Goal: Download file/media

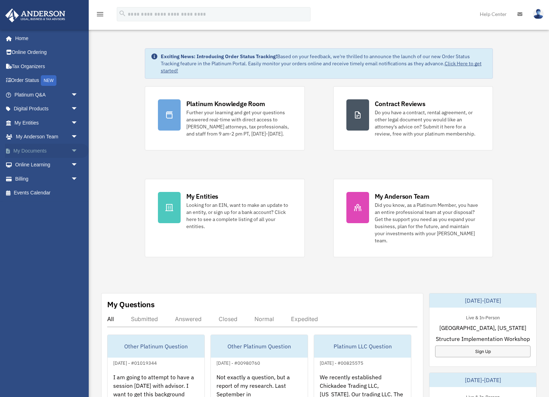
click at [33, 149] on link "My Documents arrow_drop_down" at bounding box center [47, 151] width 84 height 14
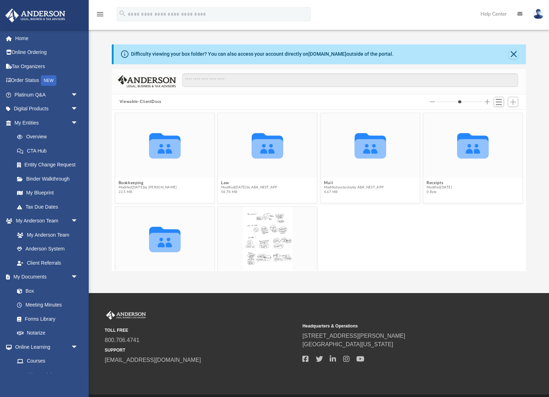
scroll to position [162, 415]
click at [137, 176] on div "Collaborated Folder" at bounding box center [164, 145] width 99 height 64
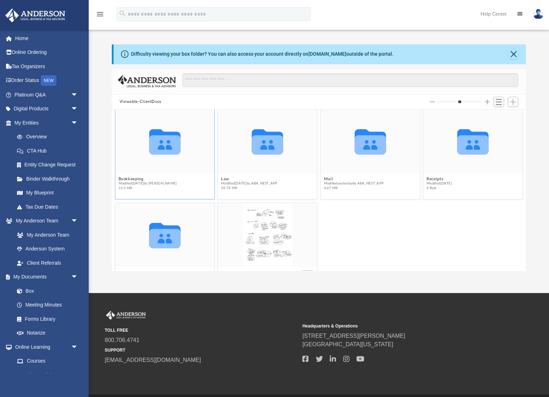
click at [165, 148] on icon "grid" at bounding box center [164, 145] width 31 height 19
click at [143, 179] on button "Bookkeeping" at bounding box center [147, 179] width 59 height 5
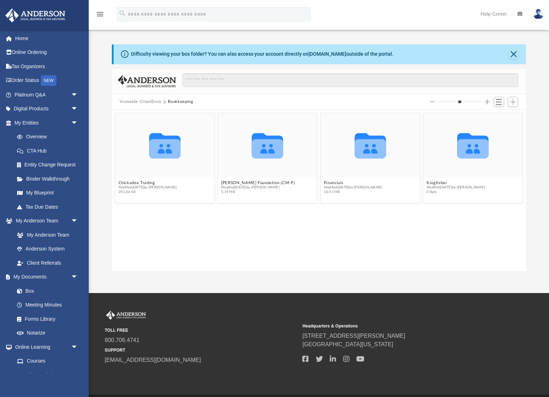
scroll to position [0, 0]
click at [434, 188] on span "Modified [DATE] by [PERSON_NAME]" at bounding box center [456, 187] width 59 height 5
click at [438, 185] on button "Kingfisher" at bounding box center [456, 183] width 59 height 5
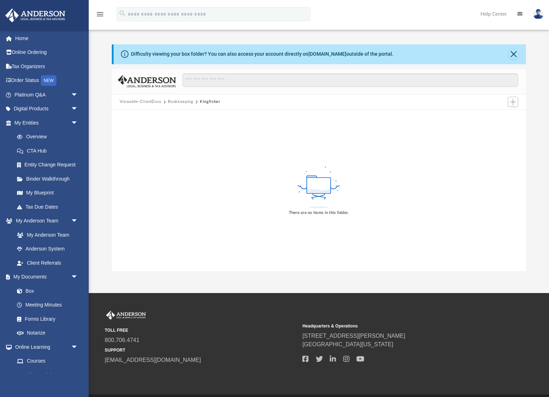
click at [183, 102] on button "Bookkeeping" at bounding box center [180, 102] width 25 height 6
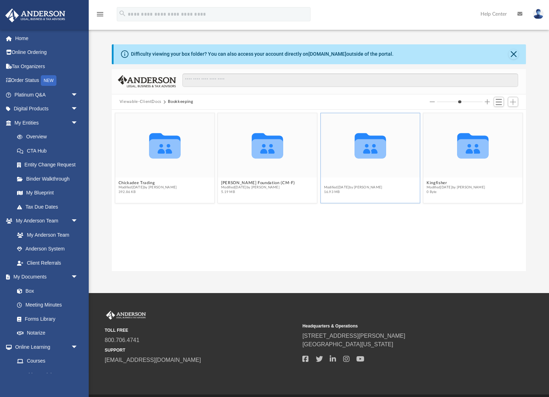
click at [335, 184] on button "Financials" at bounding box center [353, 183] width 59 height 5
click at [326, 184] on button "2025" at bounding box center [353, 183] width 59 height 5
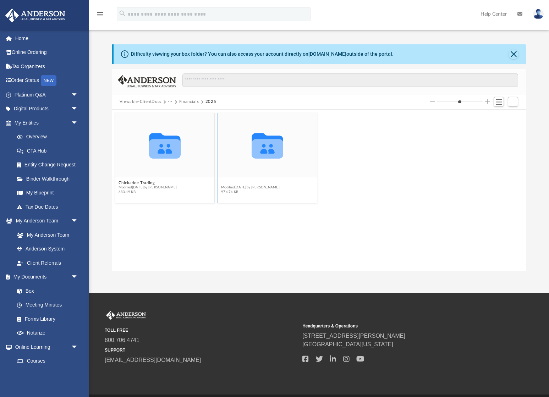
click at [229, 184] on button "Kingfisher" at bounding box center [250, 183] width 59 height 5
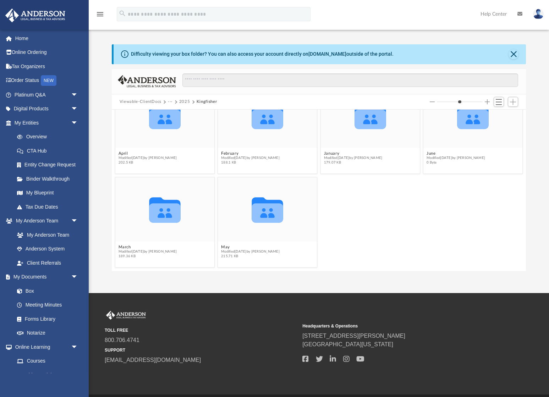
scroll to position [29, 0]
click at [434, 154] on button "June" at bounding box center [456, 153] width 59 height 5
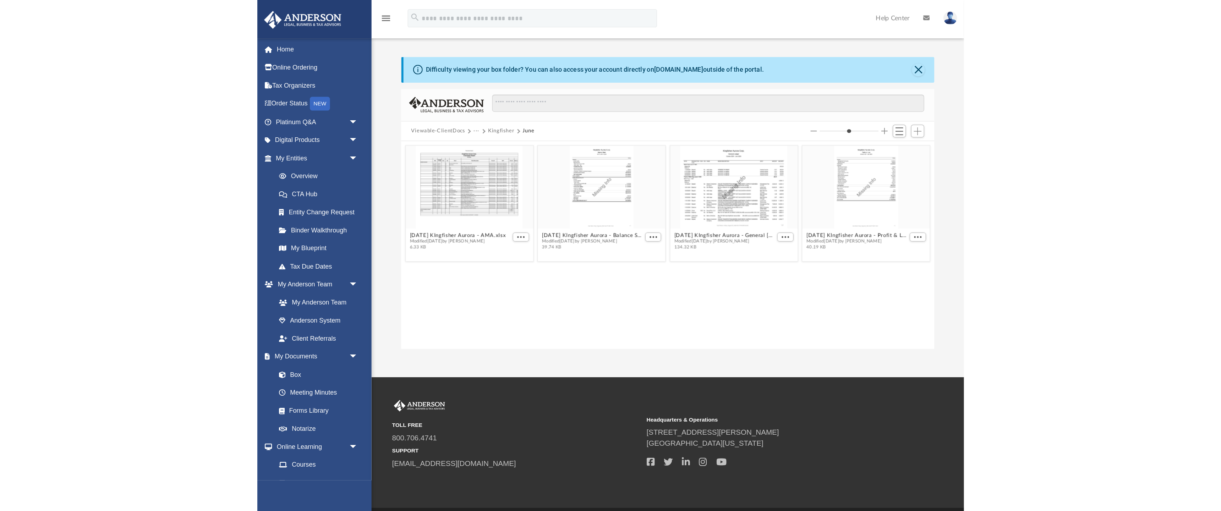
scroll to position [0, 0]
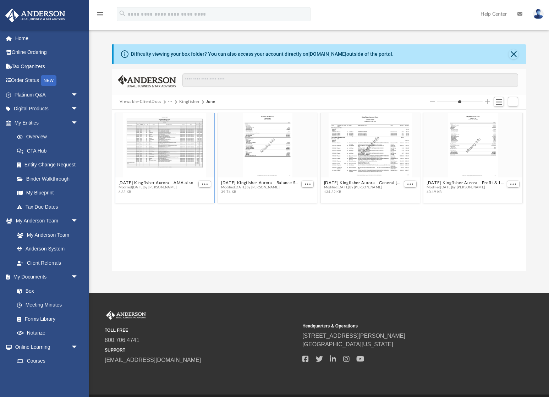
click at [166, 143] on div "grid" at bounding box center [164, 145] width 99 height 64
click at [147, 184] on button "[DATE] KIngfisher Aurora - AMA.xlsx" at bounding box center [155, 183] width 75 height 5
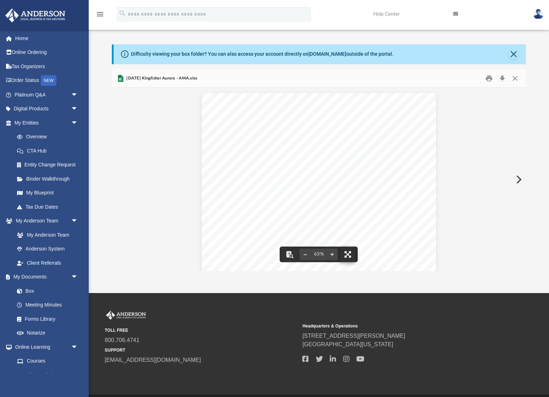
click at [349, 257] on button "File preview" at bounding box center [348, 255] width 16 height 16
click at [501, 80] on button "Download" at bounding box center [502, 78] width 13 height 11
click at [516, 78] on button "Close" at bounding box center [515, 78] width 13 height 11
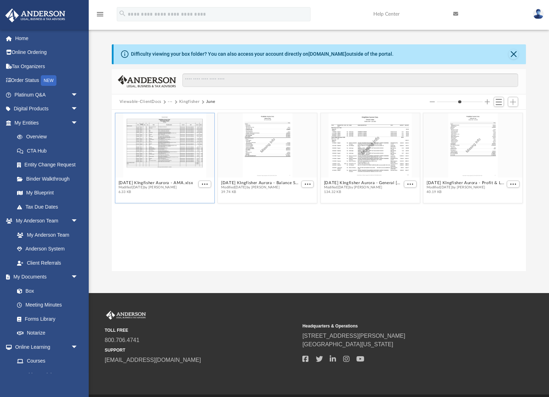
click at [170, 103] on button "···" at bounding box center [170, 102] width 5 height 6
click at [154, 102] on button "Viewable-ClientDocs" at bounding box center [141, 102] width 42 height 6
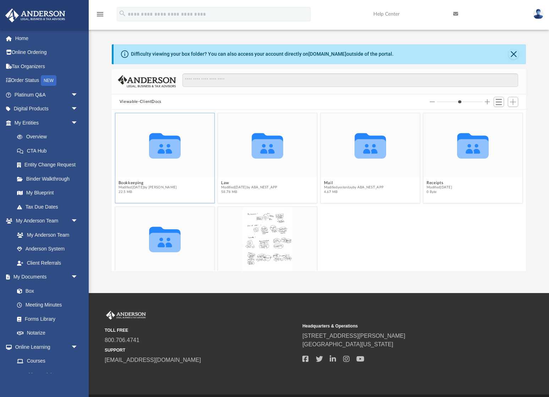
click at [161, 149] on icon "grid" at bounding box center [164, 145] width 31 height 25
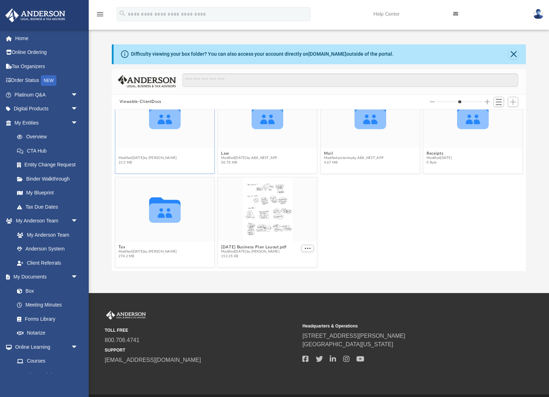
scroll to position [29, 0]
click at [135, 156] on span "Modified [DATE] by [PERSON_NAME]" at bounding box center [147, 158] width 59 height 5
click at [136, 154] on button "Bookkeeping" at bounding box center [147, 153] width 59 height 5
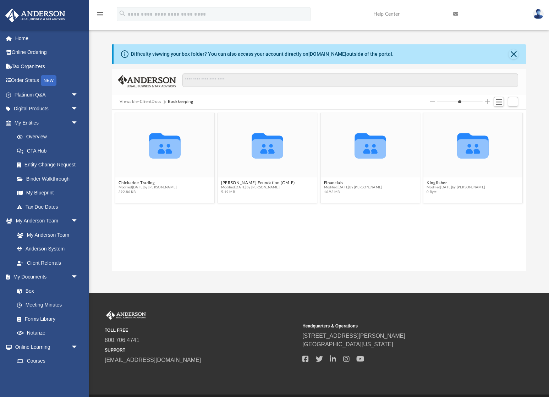
scroll to position [0, 0]
click at [140, 182] on button "Chickadee Trading" at bounding box center [147, 183] width 59 height 5
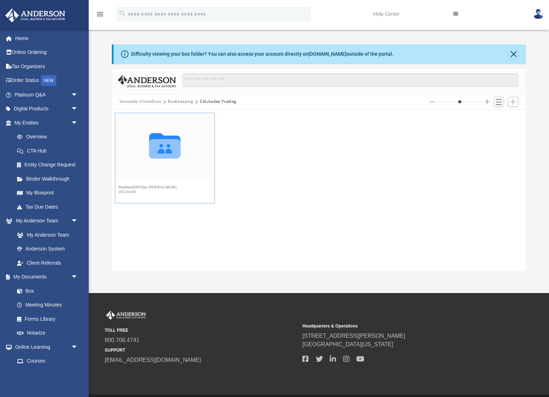
click at [156, 184] on button "Chickadee [PERSON_NAME]-don 7824" at bounding box center [157, 183] width 78 height 5
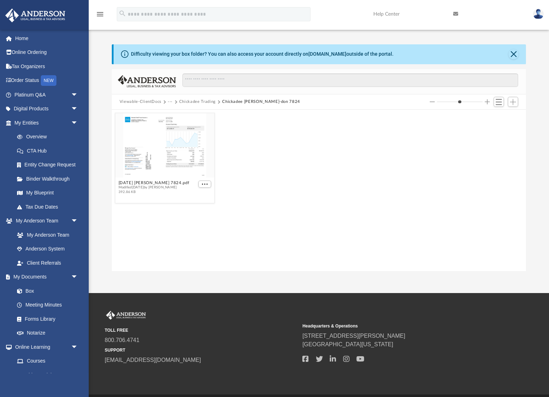
click at [202, 103] on button "Chickadee Trading" at bounding box center [197, 102] width 37 height 6
click at [188, 103] on button "Bookkeeping" at bounding box center [180, 102] width 25 height 6
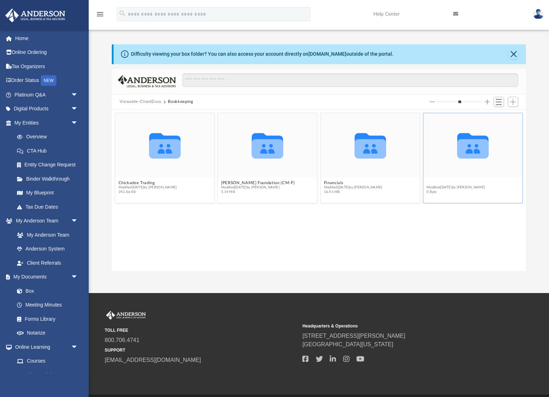
click at [443, 183] on button "Kingfisher" at bounding box center [456, 183] width 59 height 5
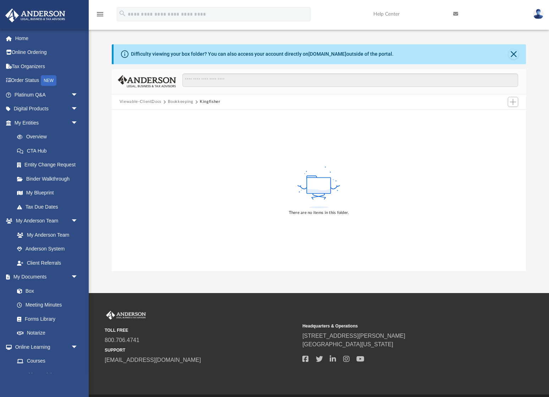
click at [184, 101] on button "Bookkeeping" at bounding box center [180, 102] width 25 height 6
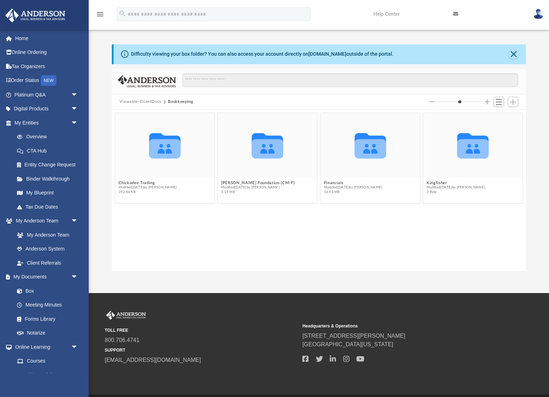
scroll to position [162, 415]
click at [336, 181] on button "Financials" at bounding box center [353, 183] width 59 height 5
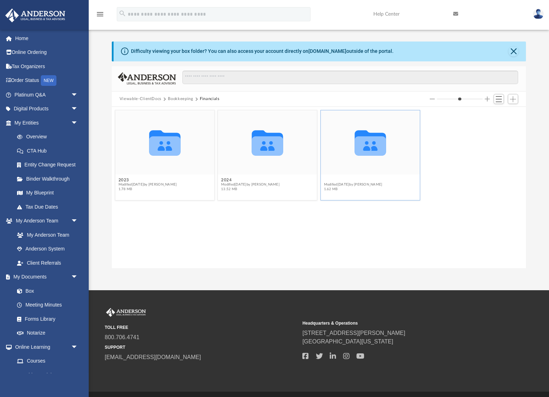
click at [330, 179] on button "2025" at bounding box center [353, 180] width 59 height 5
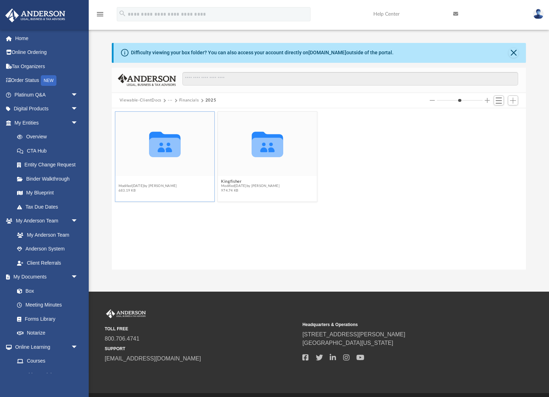
scroll to position [0, 0]
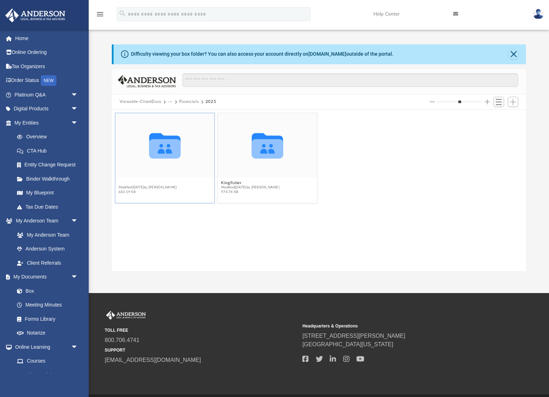
click at [133, 182] on button "Chickadee Trading" at bounding box center [147, 183] width 59 height 5
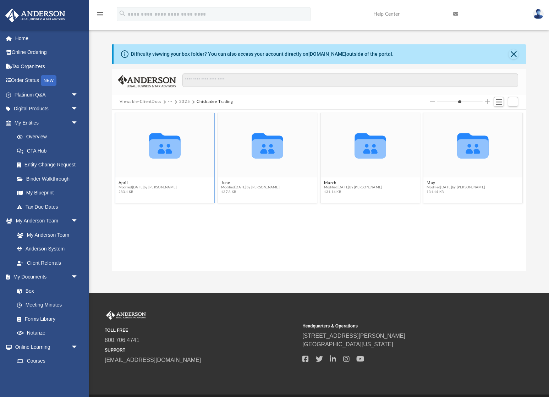
scroll to position [0, 0]
click at [226, 184] on button "June" at bounding box center [250, 183] width 59 height 5
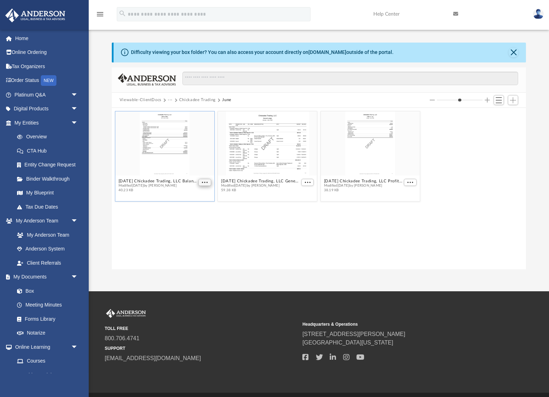
scroll to position [3, 0]
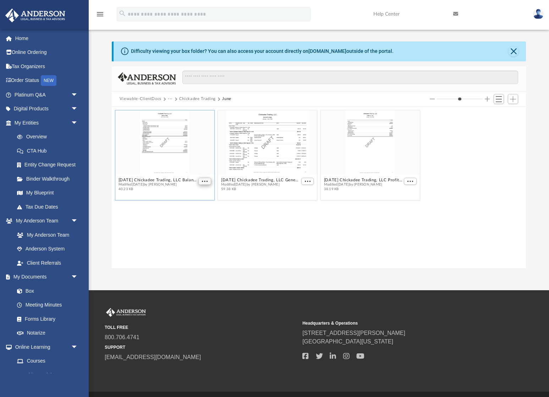
click at [206, 181] on span "More options" at bounding box center [205, 182] width 6 height 4
click at [194, 208] on li "Download" at bounding box center [196, 205] width 21 height 7
click at [307, 178] on button "More options" at bounding box center [307, 181] width 13 height 7
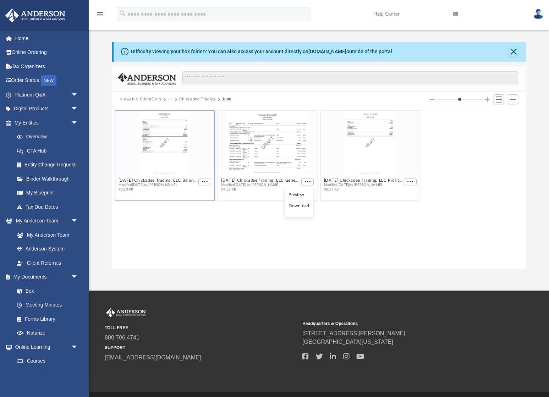
click at [298, 207] on li "Download" at bounding box center [299, 205] width 21 height 7
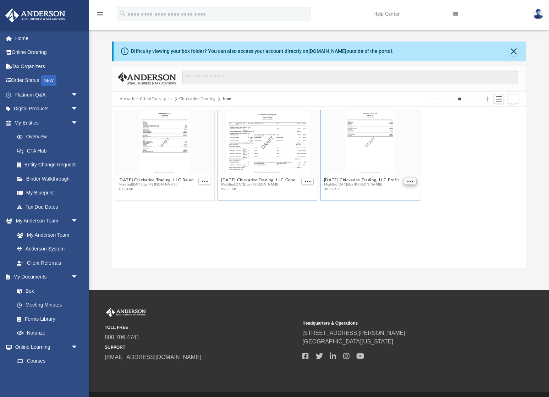
click at [409, 180] on button "More options" at bounding box center [410, 181] width 13 height 7
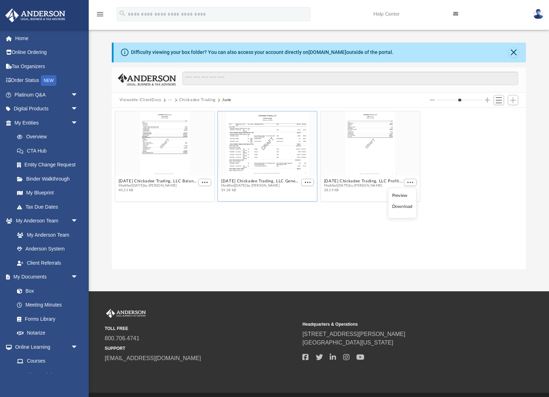
click at [399, 205] on li "Download" at bounding box center [402, 206] width 21 height 7
click at [187, 100] on button "Chickadee Trading" at bounding box center [197, 100] width 37 height 6
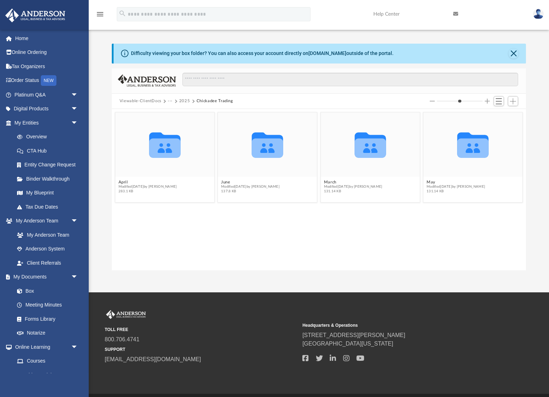
click at [181, 100] on button "2025" at bounding box center [184, 101] width 11 height 6
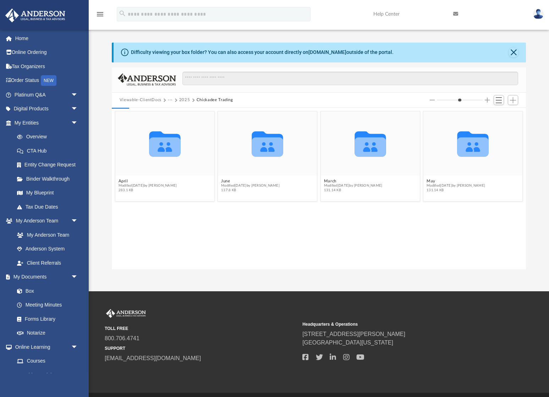
scroll to position [2, 0]
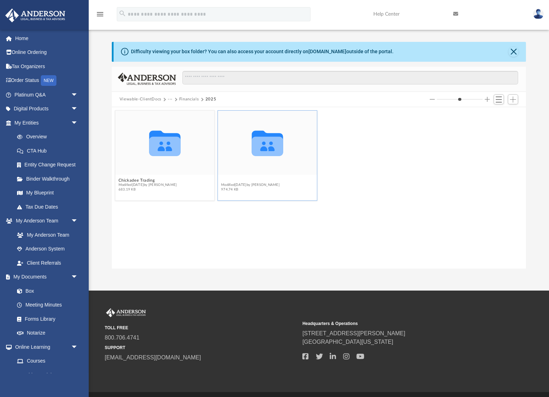
click at [229, 180] on button "Kingfisher" at bounding box center [250, 180] width 59 height 5
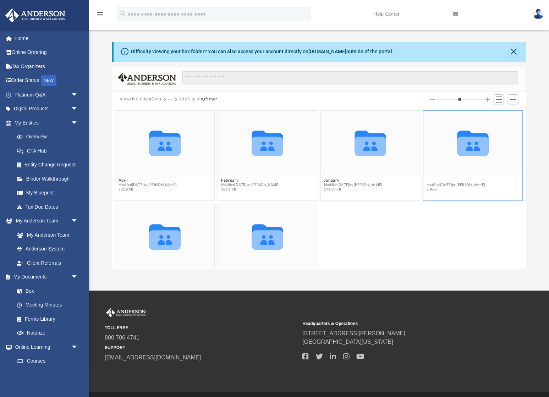
click at [431, 181] on button "June" at bounding box center [456, 180] width 59 height 5
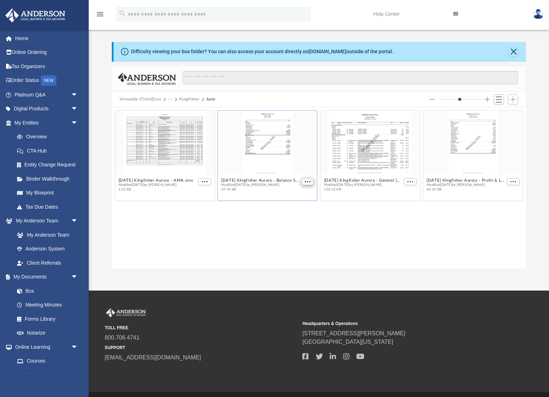
click at [308, 183] on span "More options" at bounding box center [308, 182] width 6 height 4
click at [299, 208] on li "Download" at bounding box center [299, 205] width 21 height 7
click at [407, 182] on button "More options" at bounding box center [410, 181] width 13 height 7
click at [402, 207] on li "Download" at bounding box center [402, 205] width 21 height 7
click at [513, 181] on span "More options" at bounding box center [514, 182] width 6 height 4
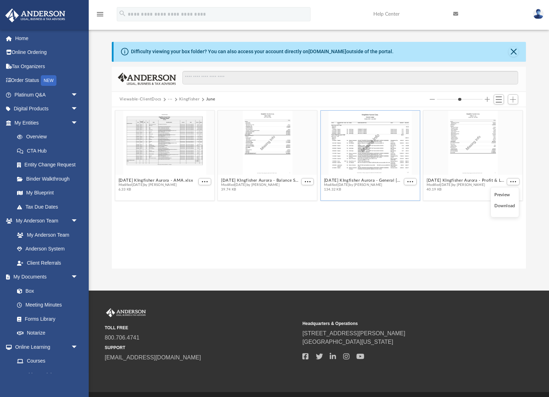
click at [502, 206] on li "Download" at bounding box center [505, 205] width 21 height 7
click at [102, 98] on div "Difficulty viewing your box folder? You can also access your account directly o…" at bounding box center [319, 155] width 460 height 227
click at [515, 51] on button "Close" at bounding box center [514, 52] width 10 height 10
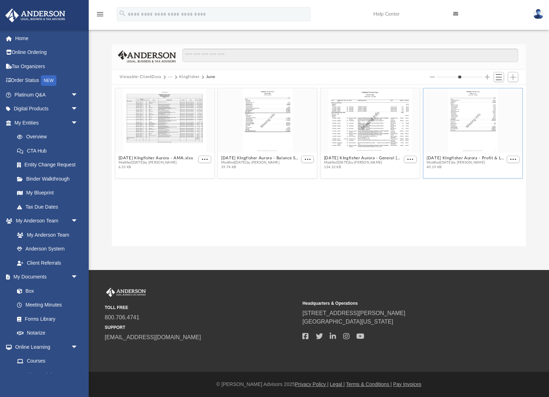
scroll to position [0, 0]
click at [34, 38] on link "Home" at bounding box center [47, 38] width 84 height 14
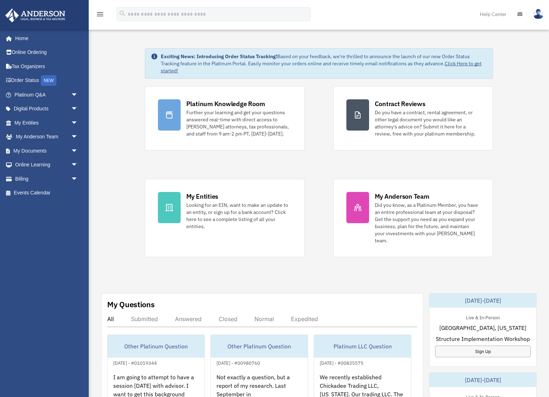
click at [111, 72] on div "Exciting News: Introducing Order Status Tracking! Based on your feedback, we're…" at bounding box center [318, 371] width 471 height 681
